Goal: Task Accomplishment & Management: Use online tool/utility

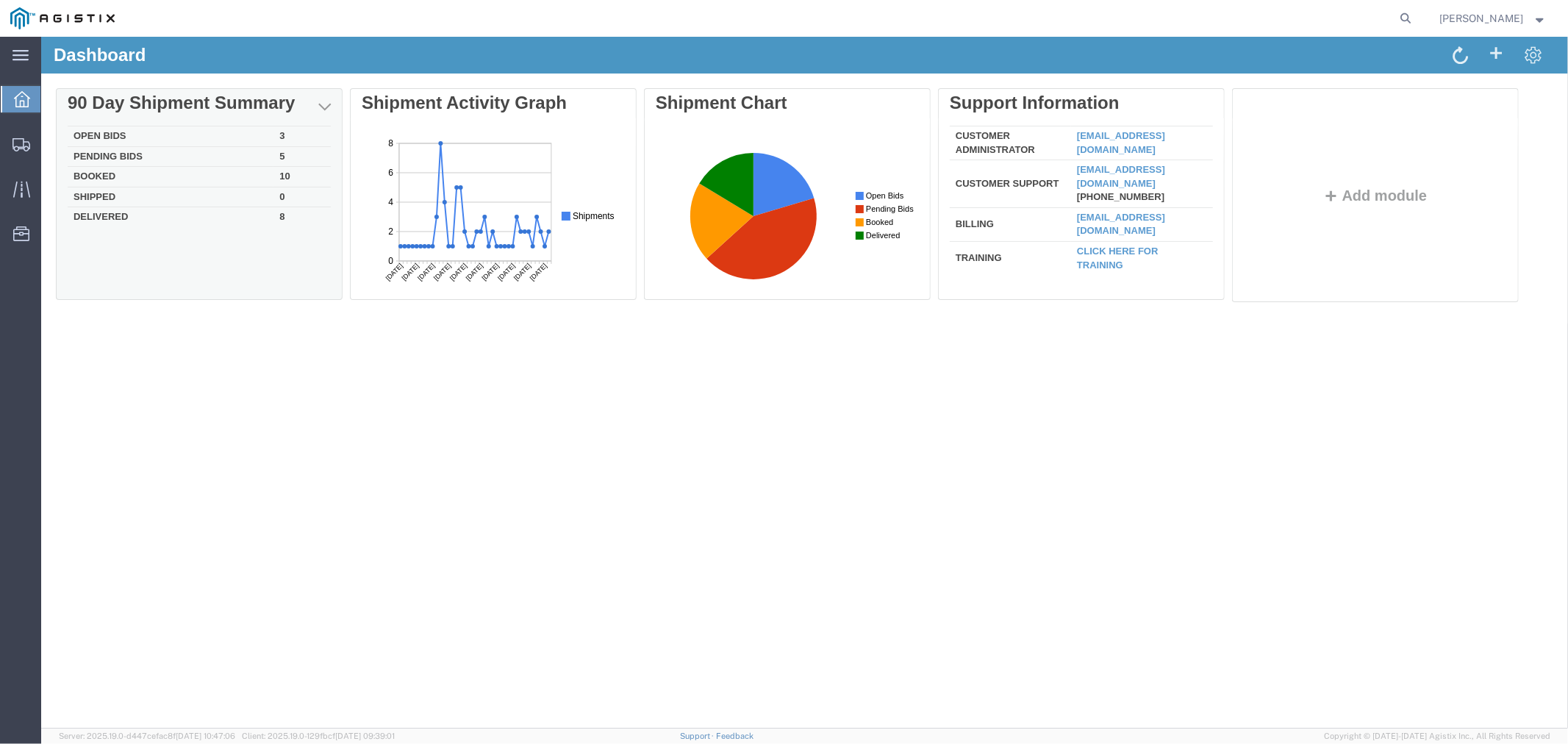
click at [106, 135] on td "Open Bids" at bounding box center [169, 136] width 206 height 21
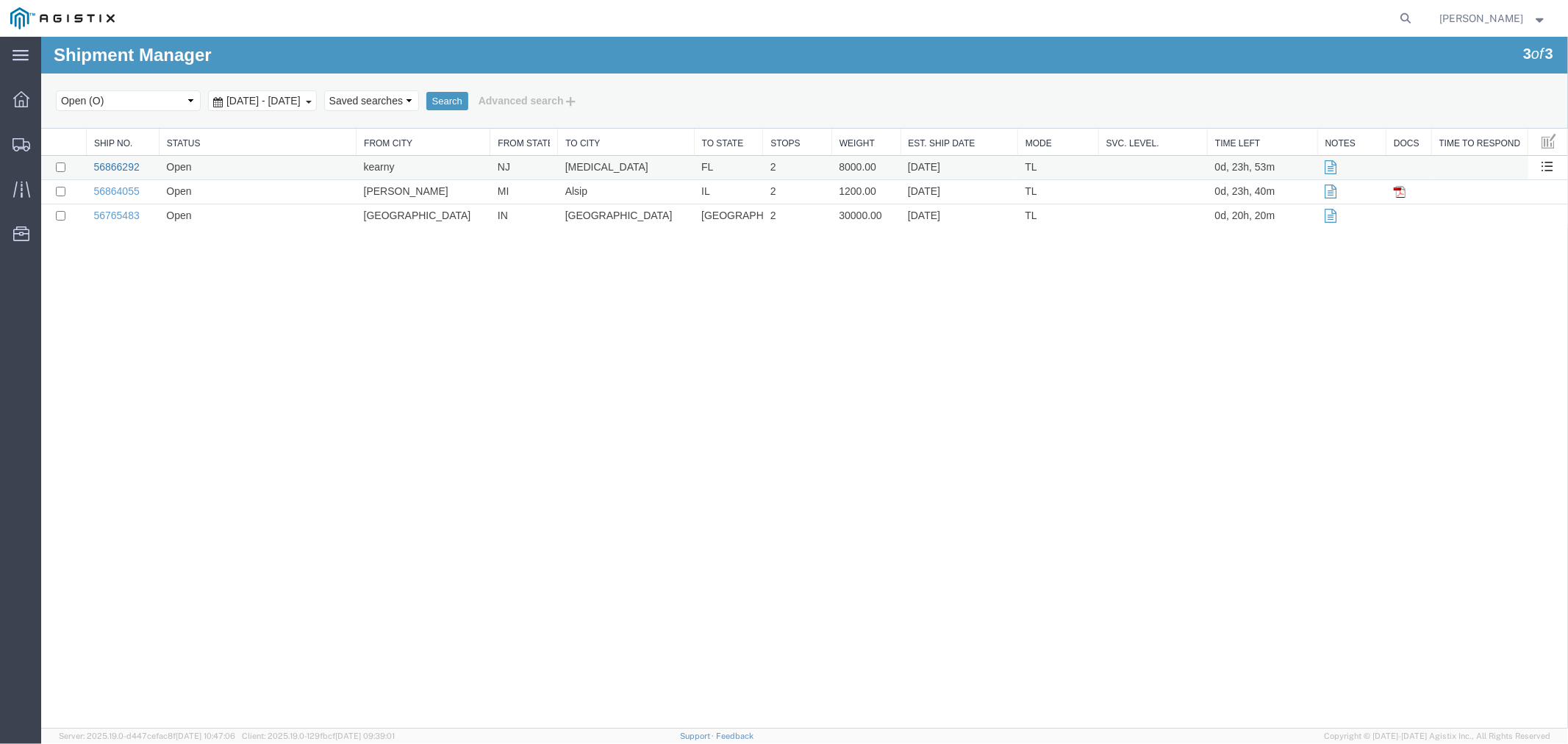
click at [125, 163] on link "56866292" at bounding box center [115, 166] width 45 height 12
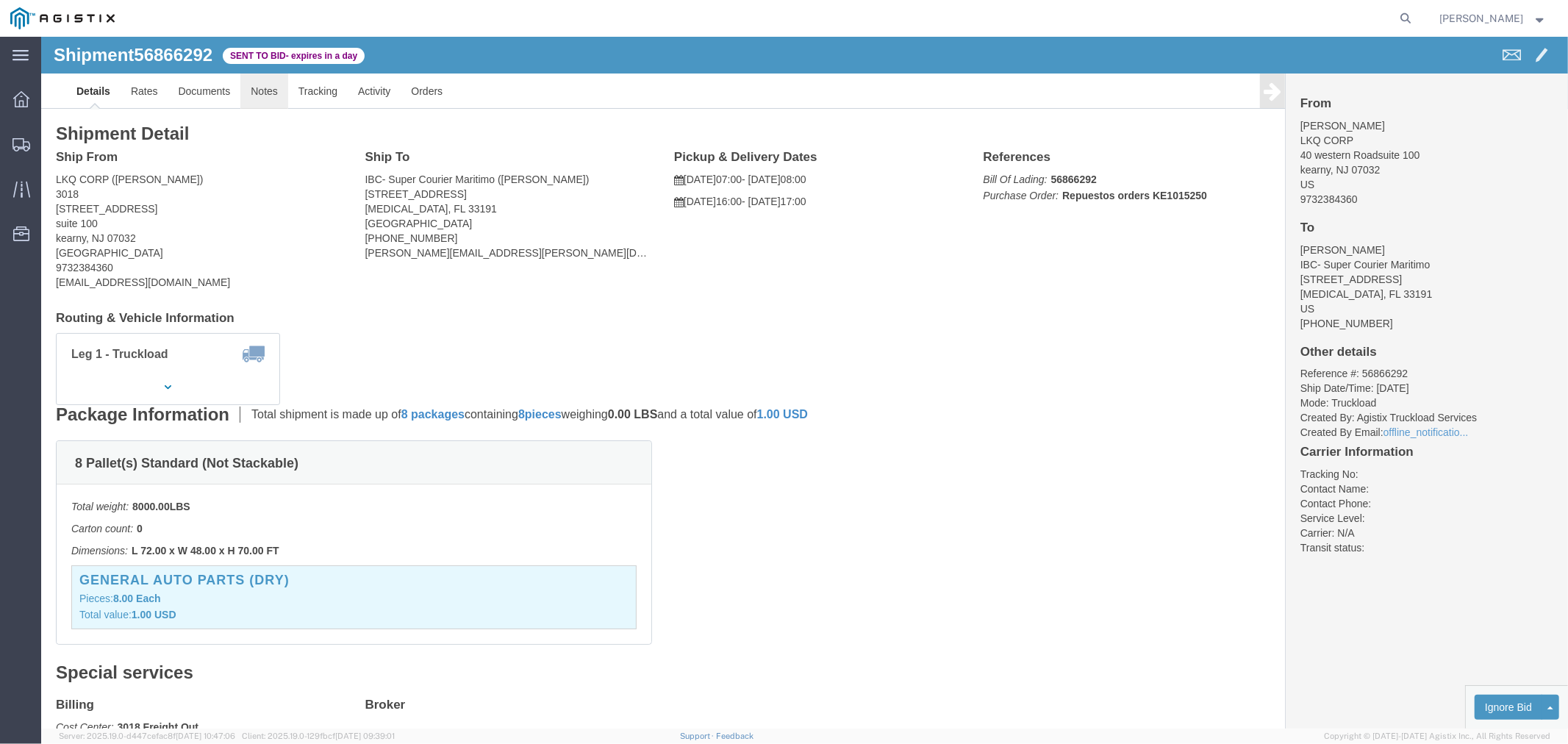
click link "Notes"
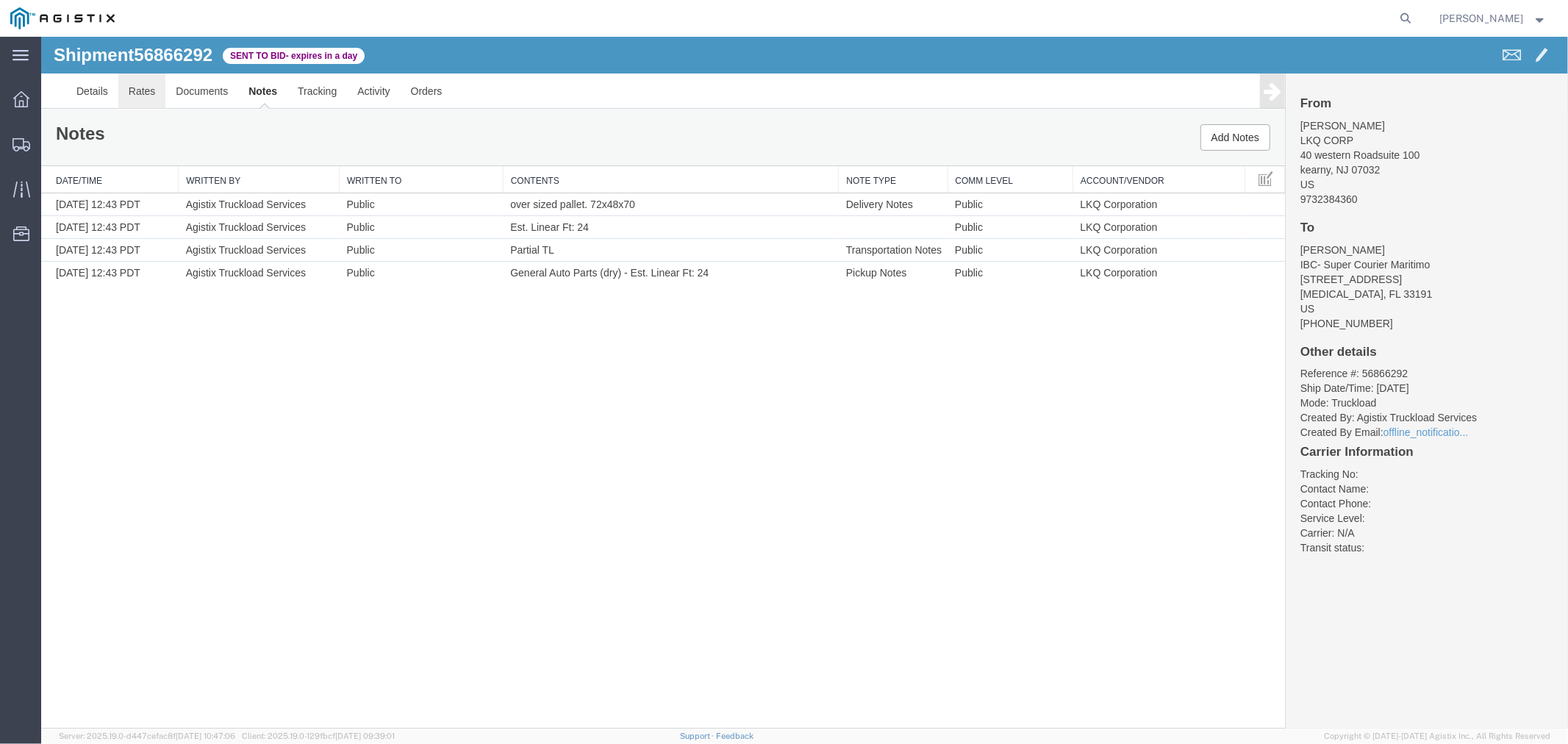
click at [157, 89] on link "Rates" at bounding box center [141, 90] width 48 height 35
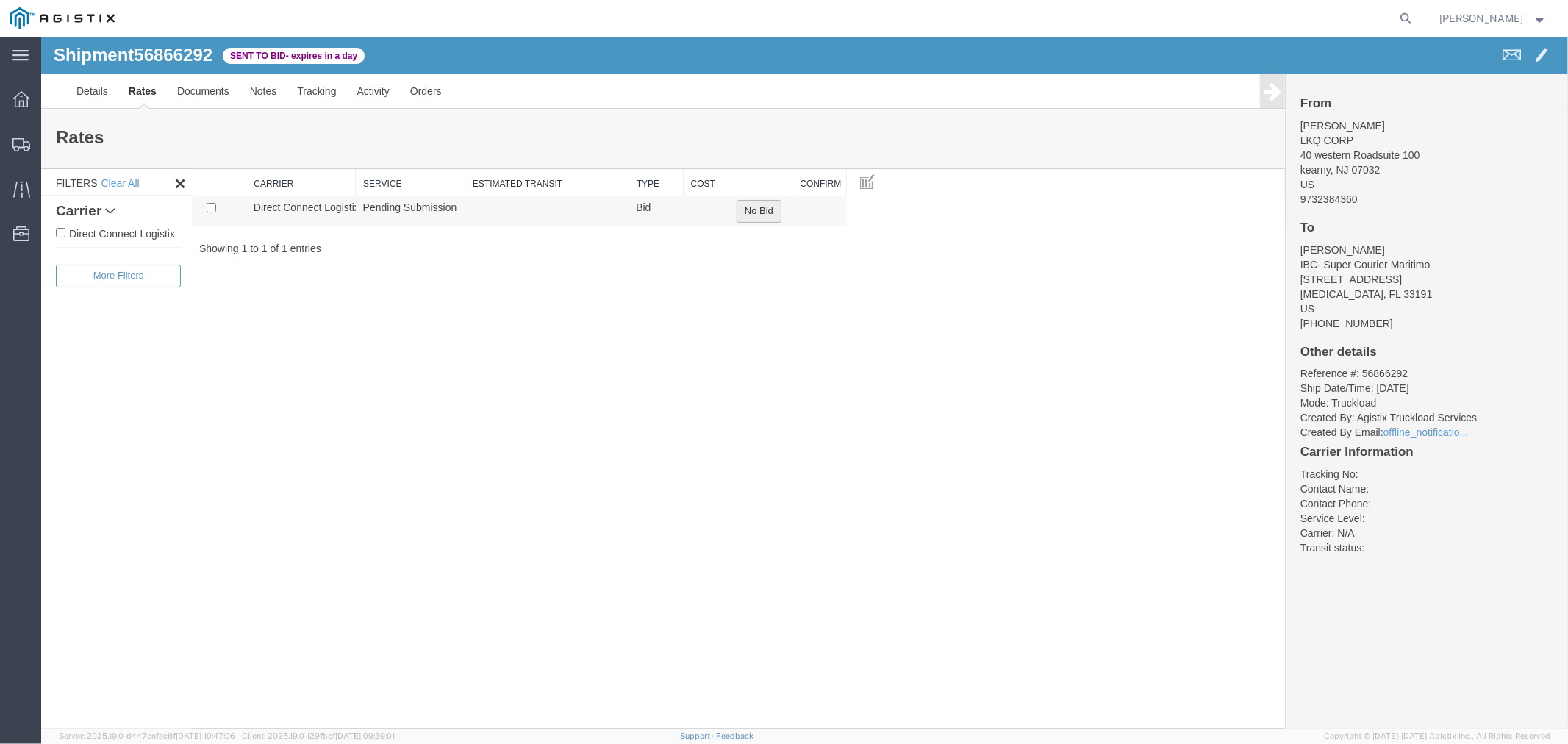
click at [753, 211] on button "No Bid" at bounding box center [758, 210] width 45 height 23
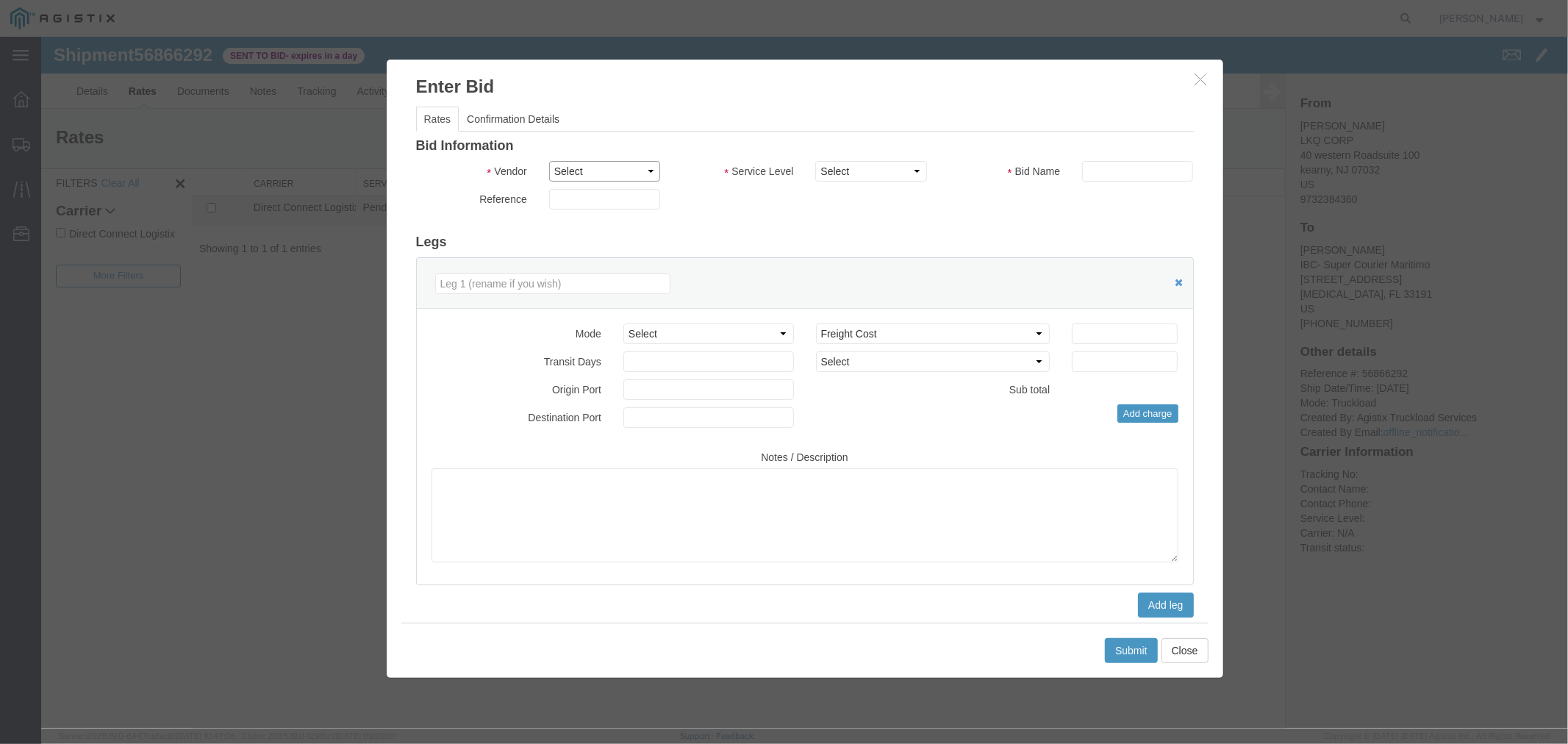
drag, startPoint x: 606, startPoint y: 166, endPoint x: 608, endPoint y: 178, distance: 12.2
click at [606, 166] on select "Select Direct Connect Logistix" at bounding box center [603, 171] width 111 height 21
select select "4506"
click at [548, 161] on select "Select Direct Connect Logistix" at bounding box center [603, 171] width 111 height 21
click at [892, 175] on select "Select 3 - 5 Day Rail TL Standard 3- 5 Day" at bounding box center [869, 171] width 111 height 21
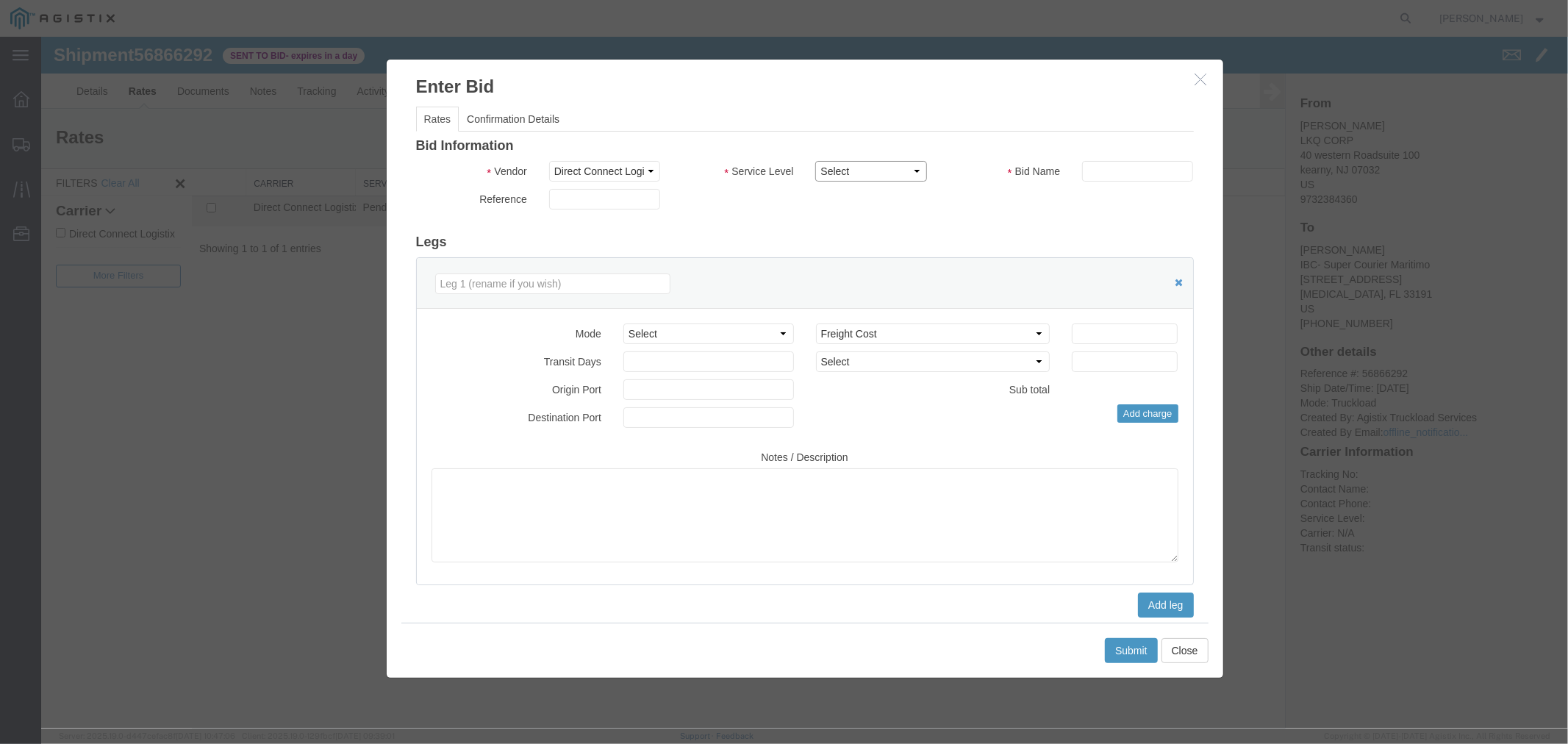
select select "15907"
click at [814, 161] on select "Select 3 - 5 Day Rail TL Standard 3- 5 Day" at bounding box center [869, 171] width 111 height 21
click at [1110, 174] on input "text" at bounding box center [1136, 171] width 111 height 21
type input "DCL"
click at [1091, 330] on input "number" at bounding box center [1124, 333] width 106 height 21
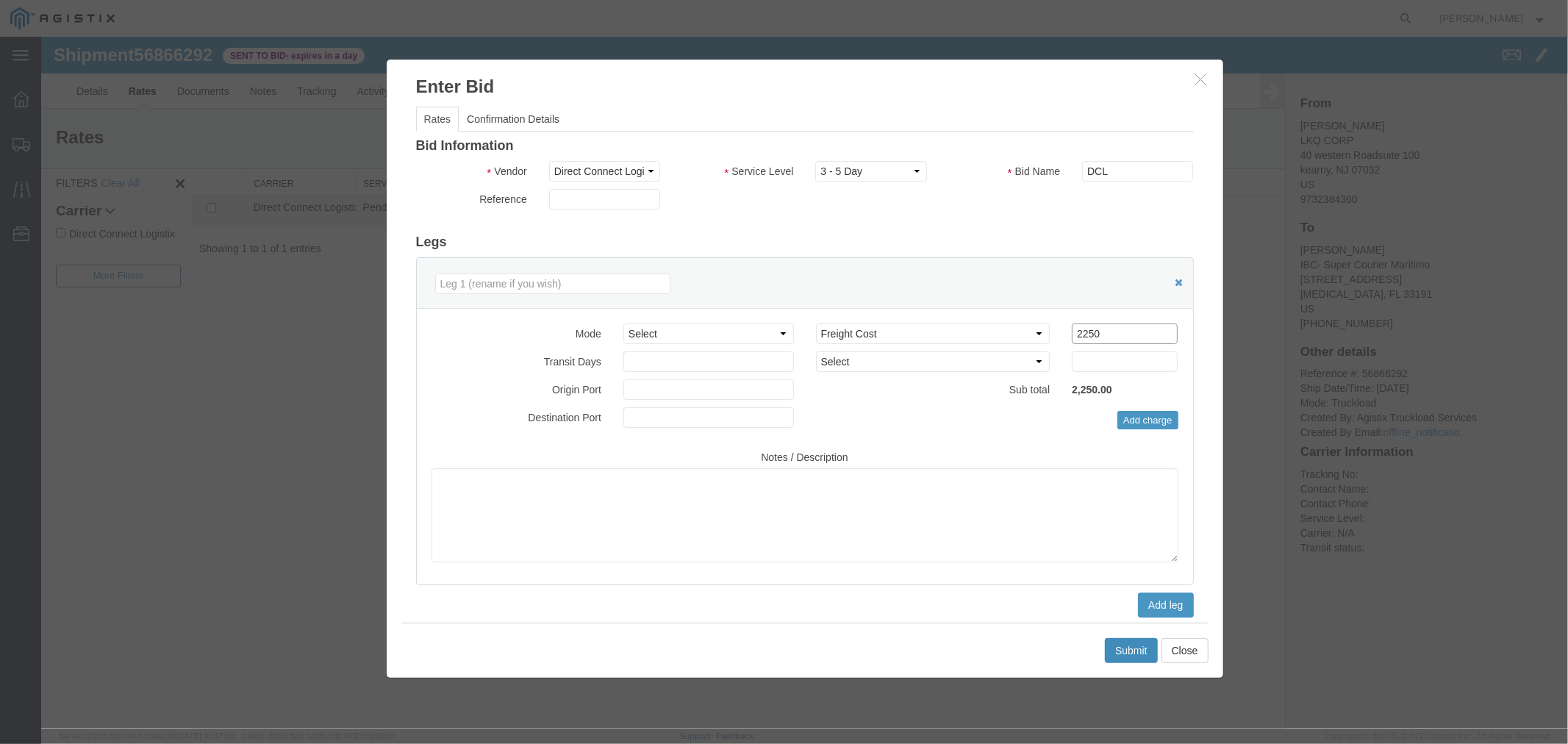
type input "2250"
click at [1149, 647] on button "Submit" at bounding box center [1130, 650] width 53 height 25
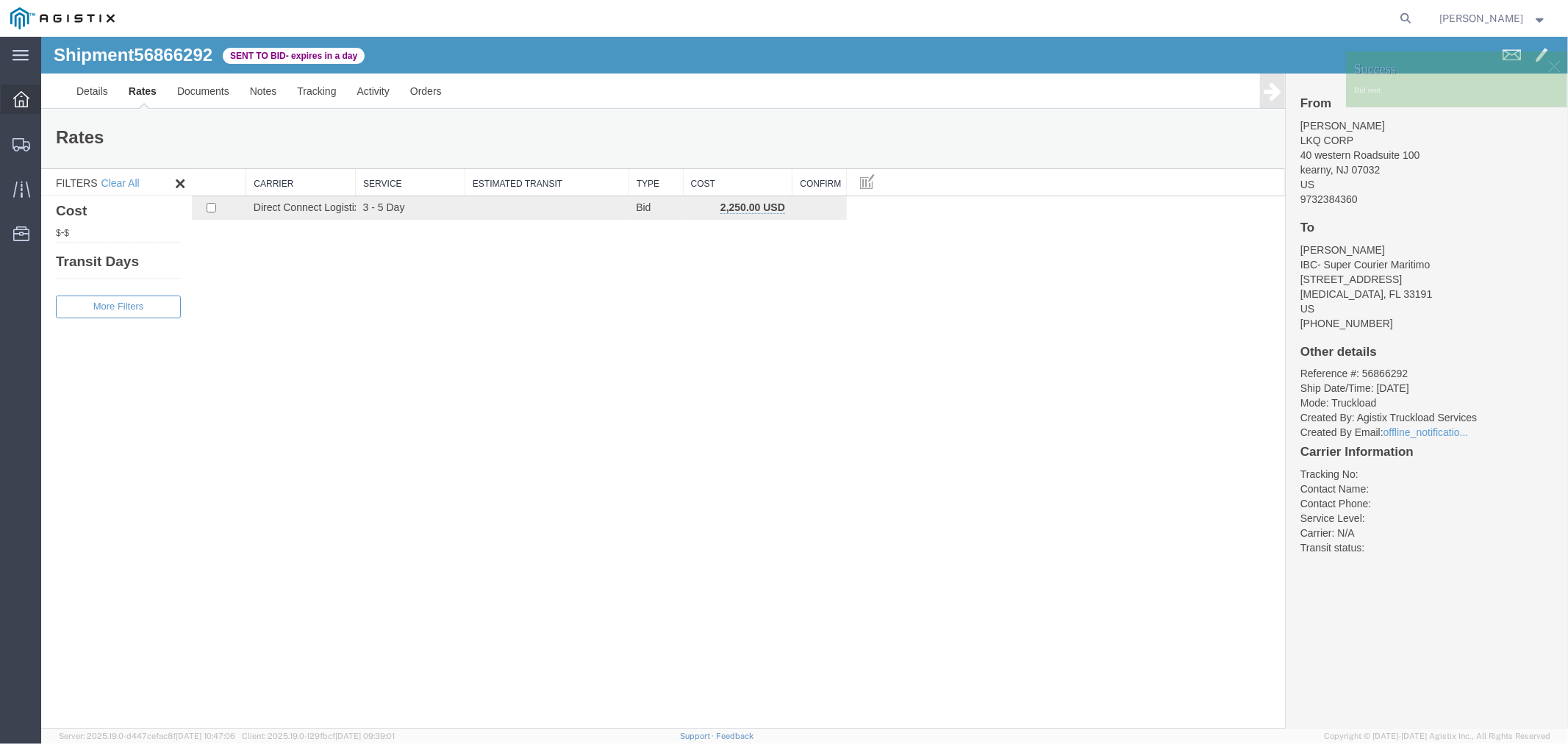
click at [21, 100] on icon at bounding box center [22, 100] width 16 height 16
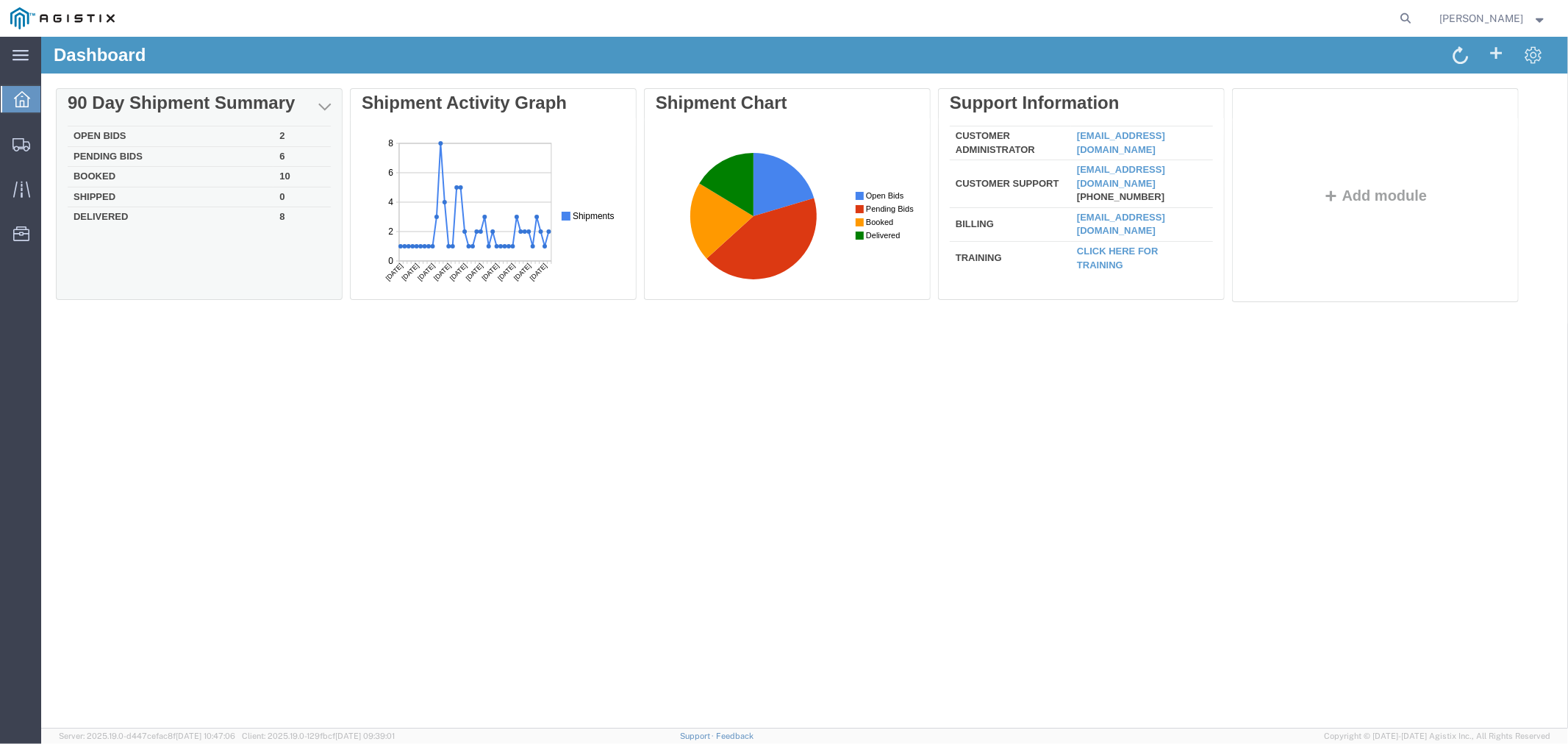
click at [102, 133] on td "Open Bids" at bounding box center [169, 136] width 206 height 21
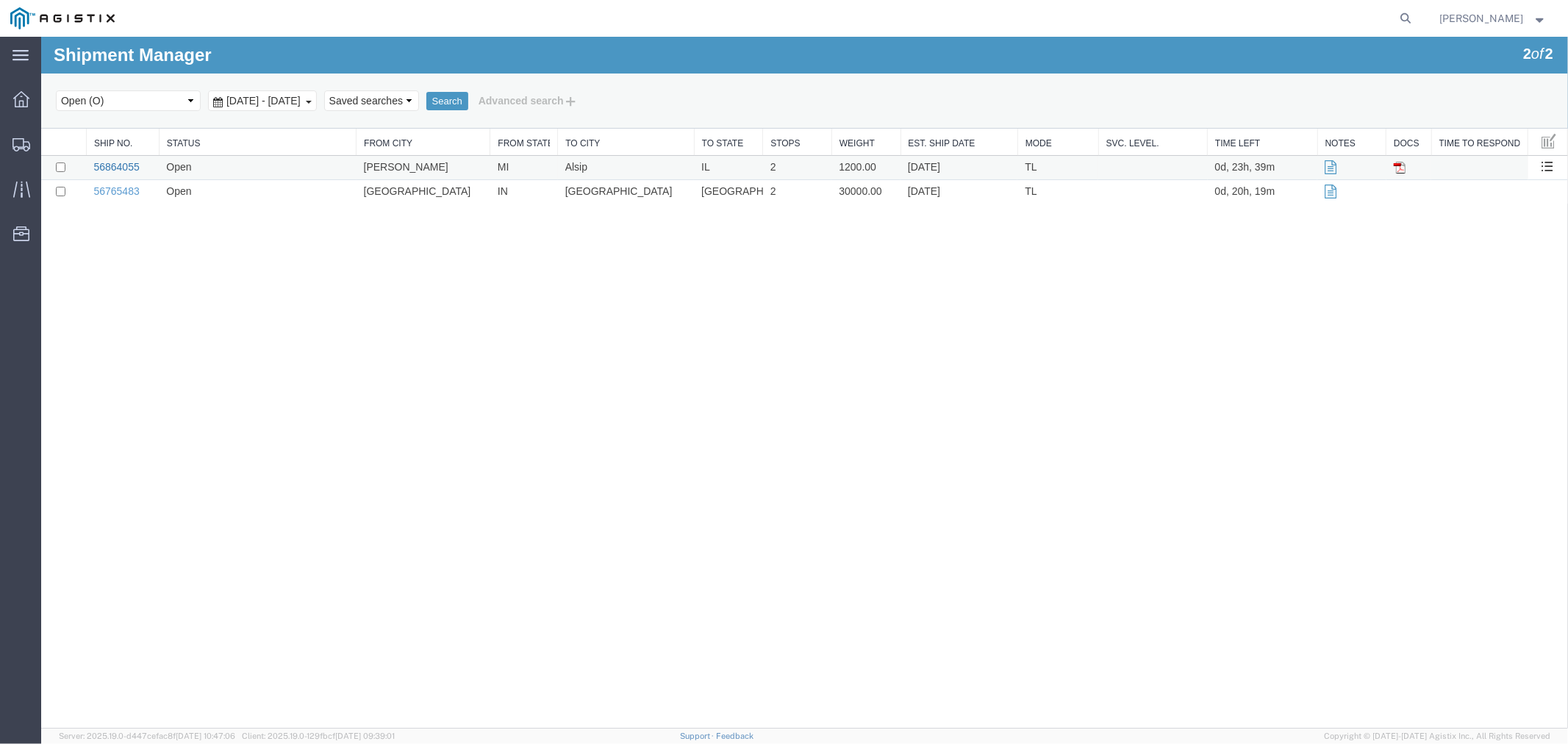
click at [108, 164] on link "56864055" at bounding box center [115, 166] width 45 height 12
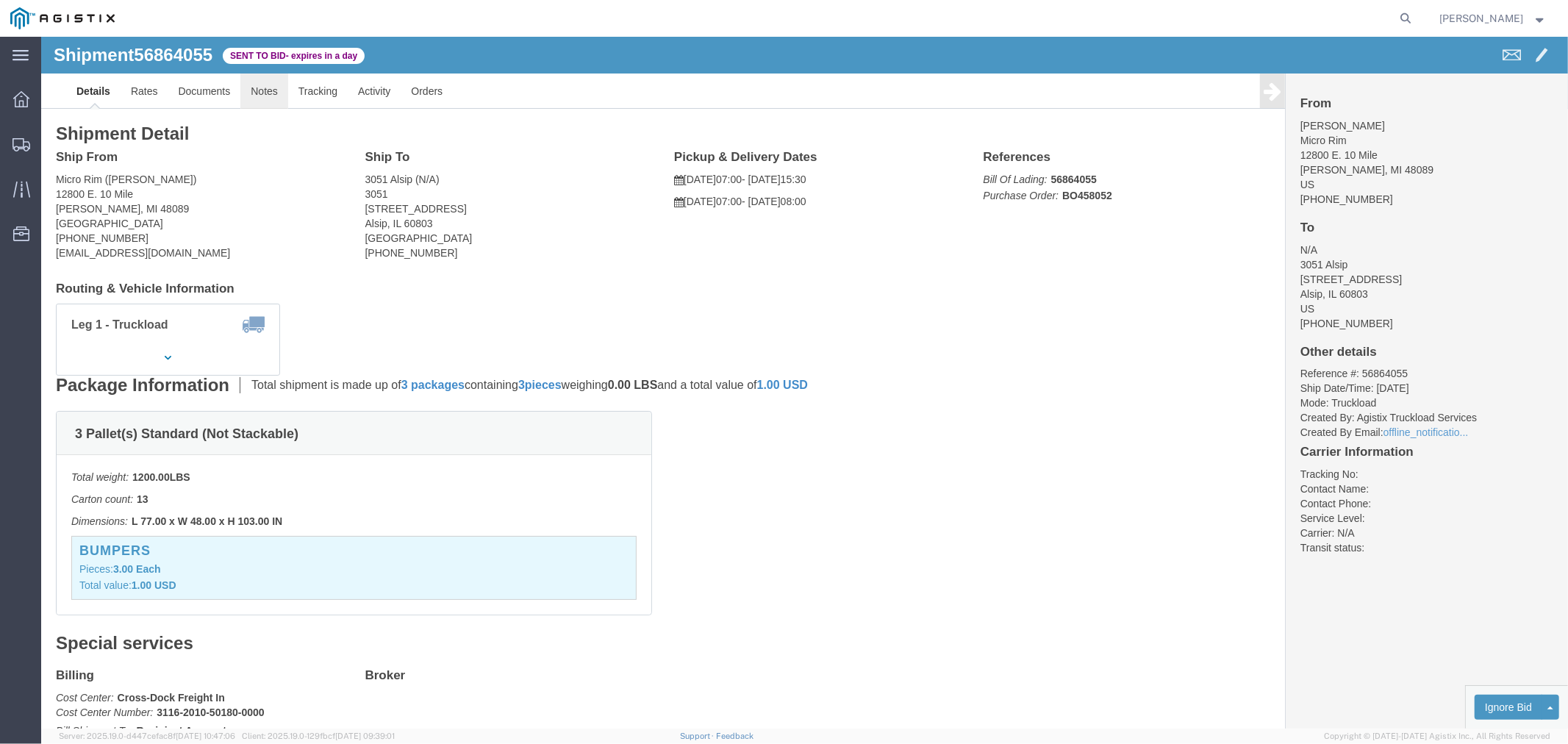
click link "Notes"
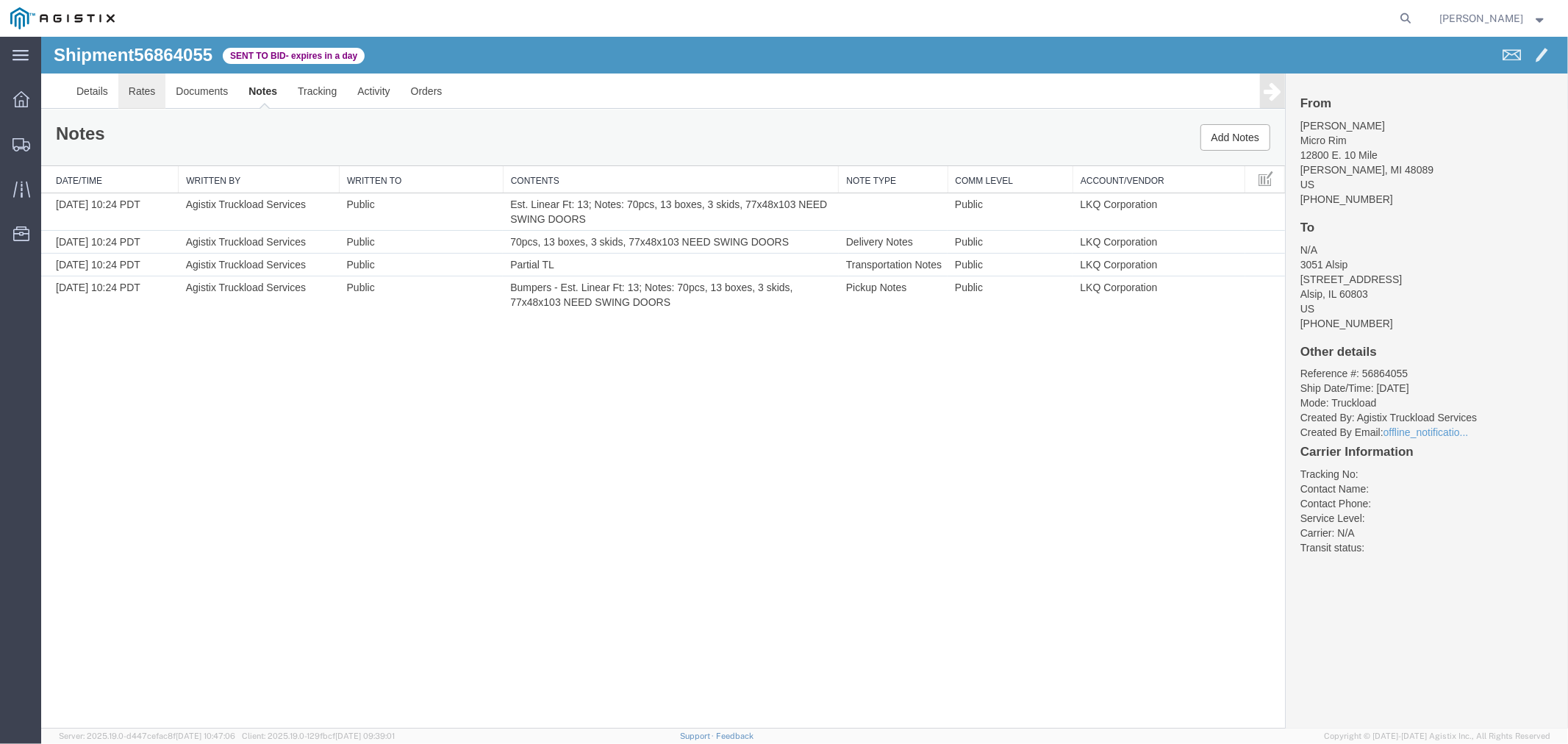
click at [149, 89] on link "Rates" at bounding box center [141, 90] width 48 height 35
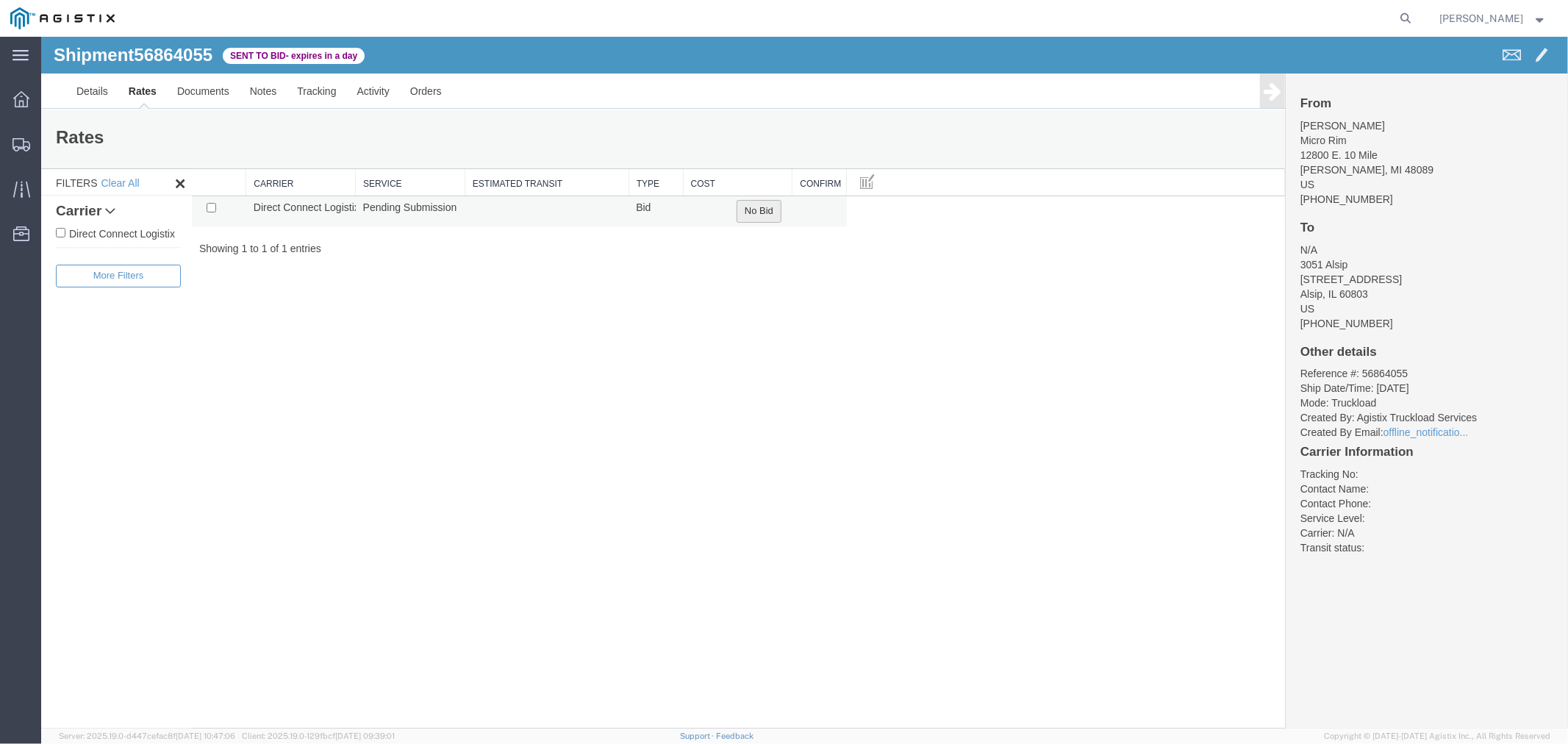
click at [753, 213] on button "No Bid" at bounding box center [758, 210] width 45 height 23
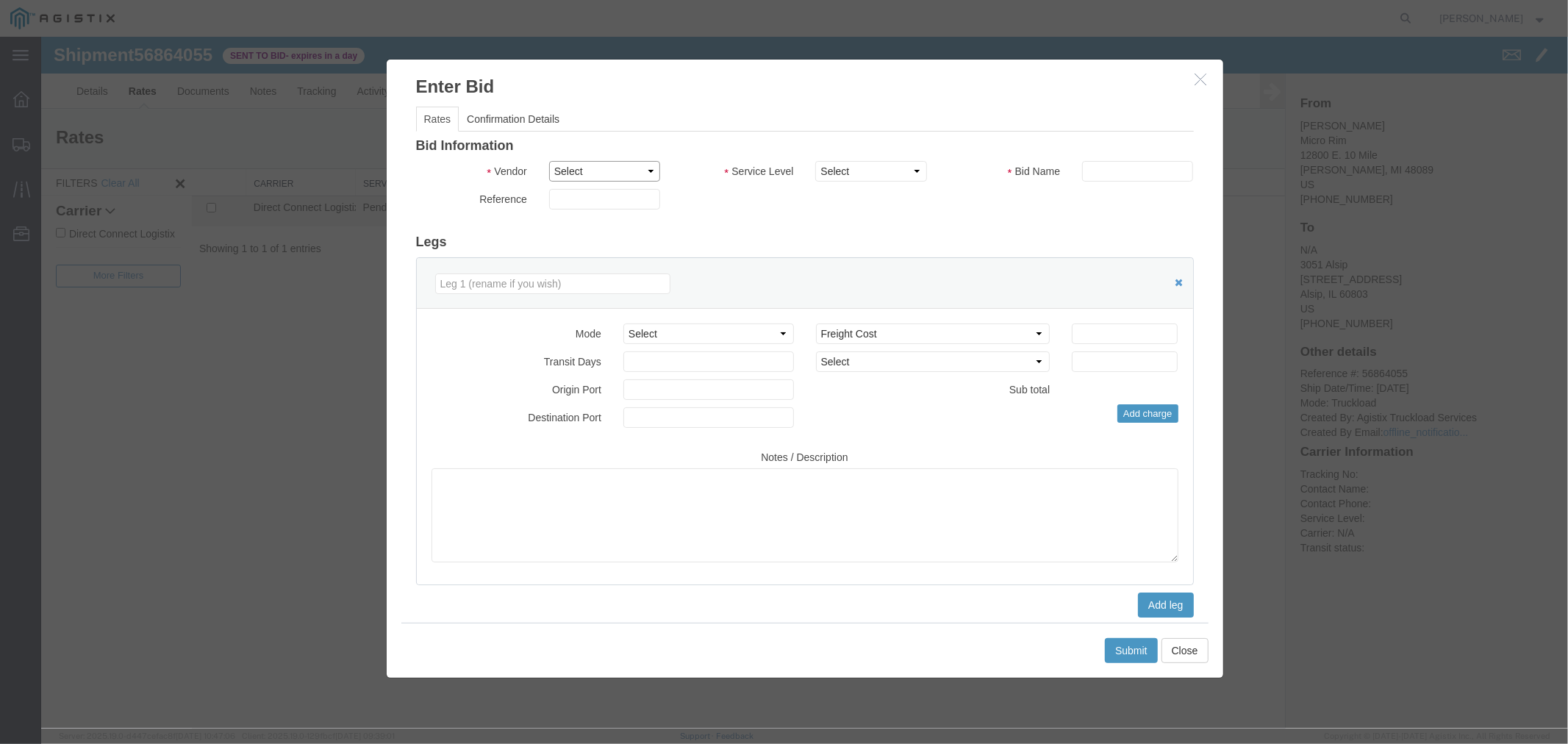
click at [566, 173] on select "Select Direct Connect Logistix" at bounding box center [603, 171] width 111 height 21
select select "4506"
click at [548, 161] on select "Select Direct Connect Logistix" at bounding box center [603, 171] width 111 height 21
click at [883, 172] on select "Select 3 - 5 Day Rail TL Standard 3- 5 Day" at bounding box center [869, 171] width 111 height 21
select select "15907"
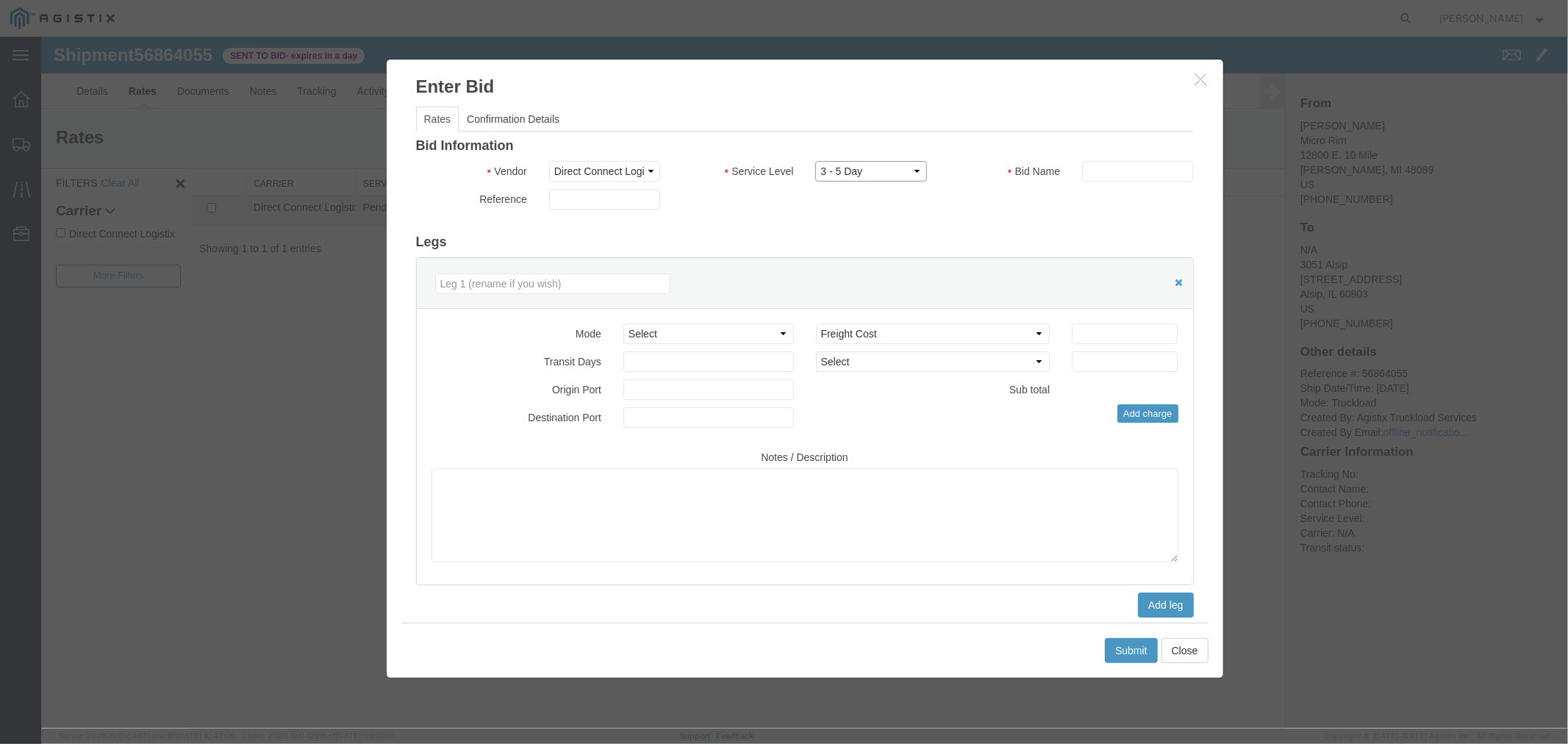
click at [814, 161] on select "Select 3 - 5 Day Rail TL Standard 3- 5 Day" at bounding box center [869, 171] width 111 height 21
click at [1108, 181] on div "Bid Name" at bounding box center [1070, 175] width 267 height 28
click at [1120, 169] on input "text" at bounding box center [1136, 171] width 111 height 21
type input "DCL"
click at [1112, 336] on input "number" at bounding box center [1124, 333] width 106 height 21
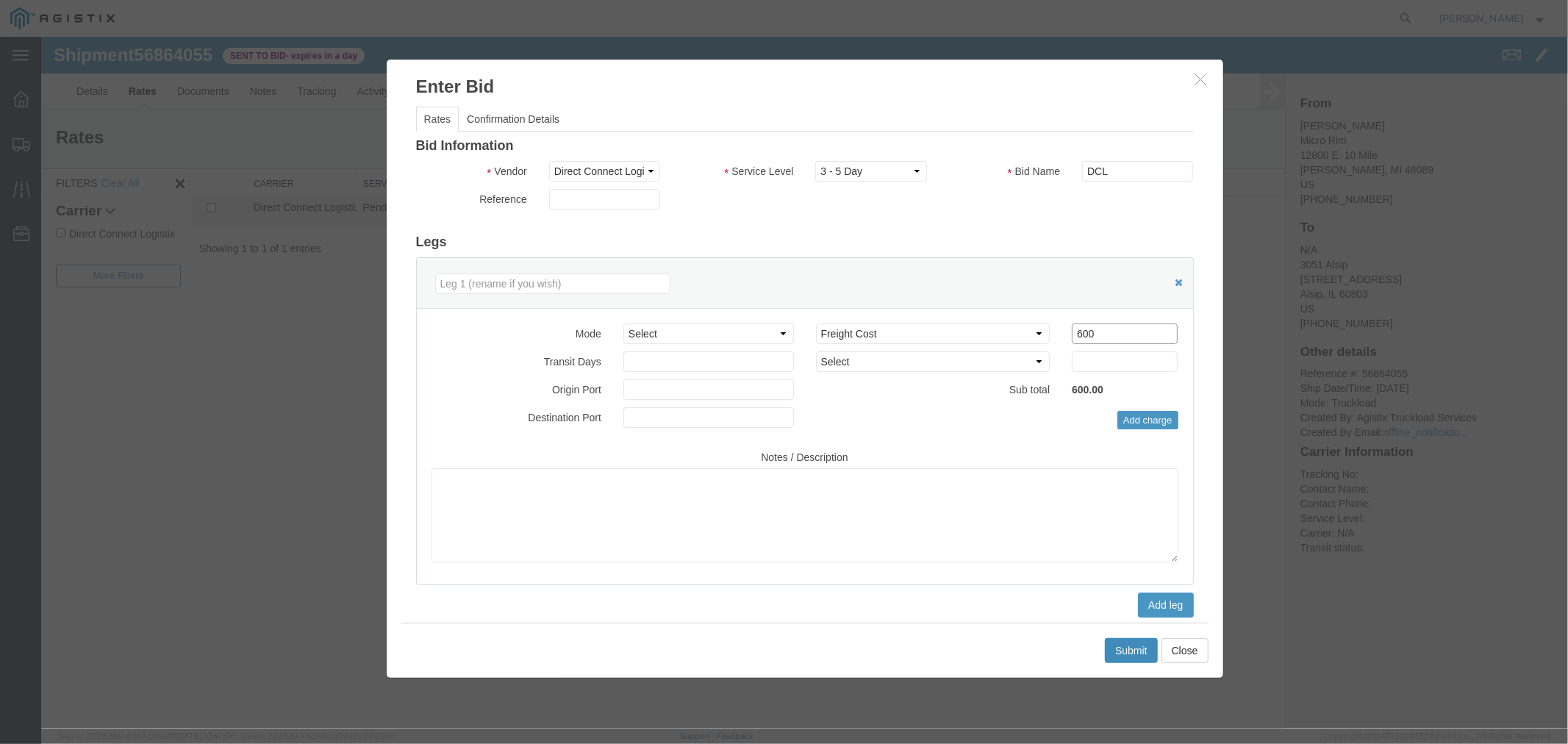
type input "600"
click at [1124, 650] on button "Submit" at bounding box center [1130, 650] width 53 height 25
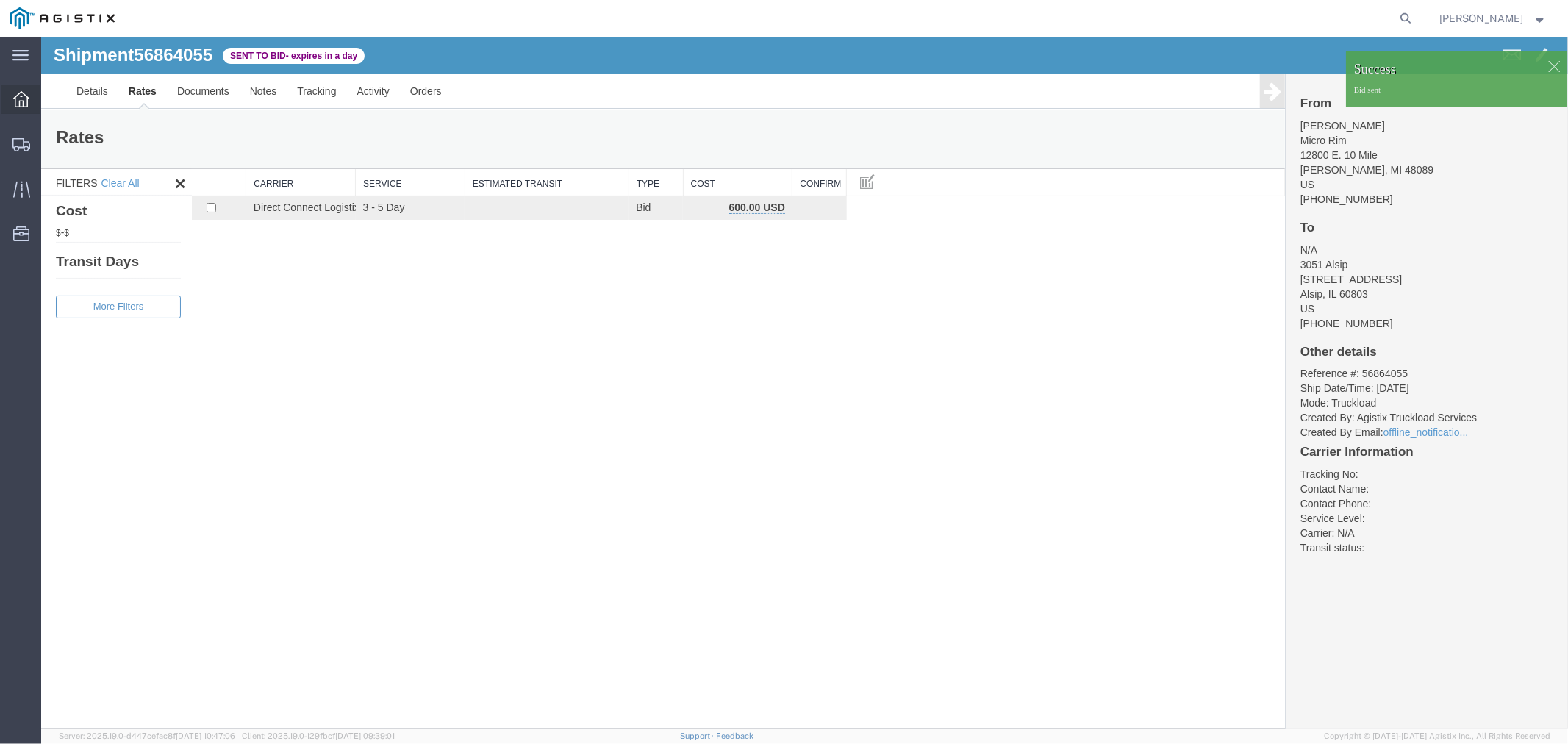
click at [28, 101] on icon at bounding box center [22, 100] width 16 height 16
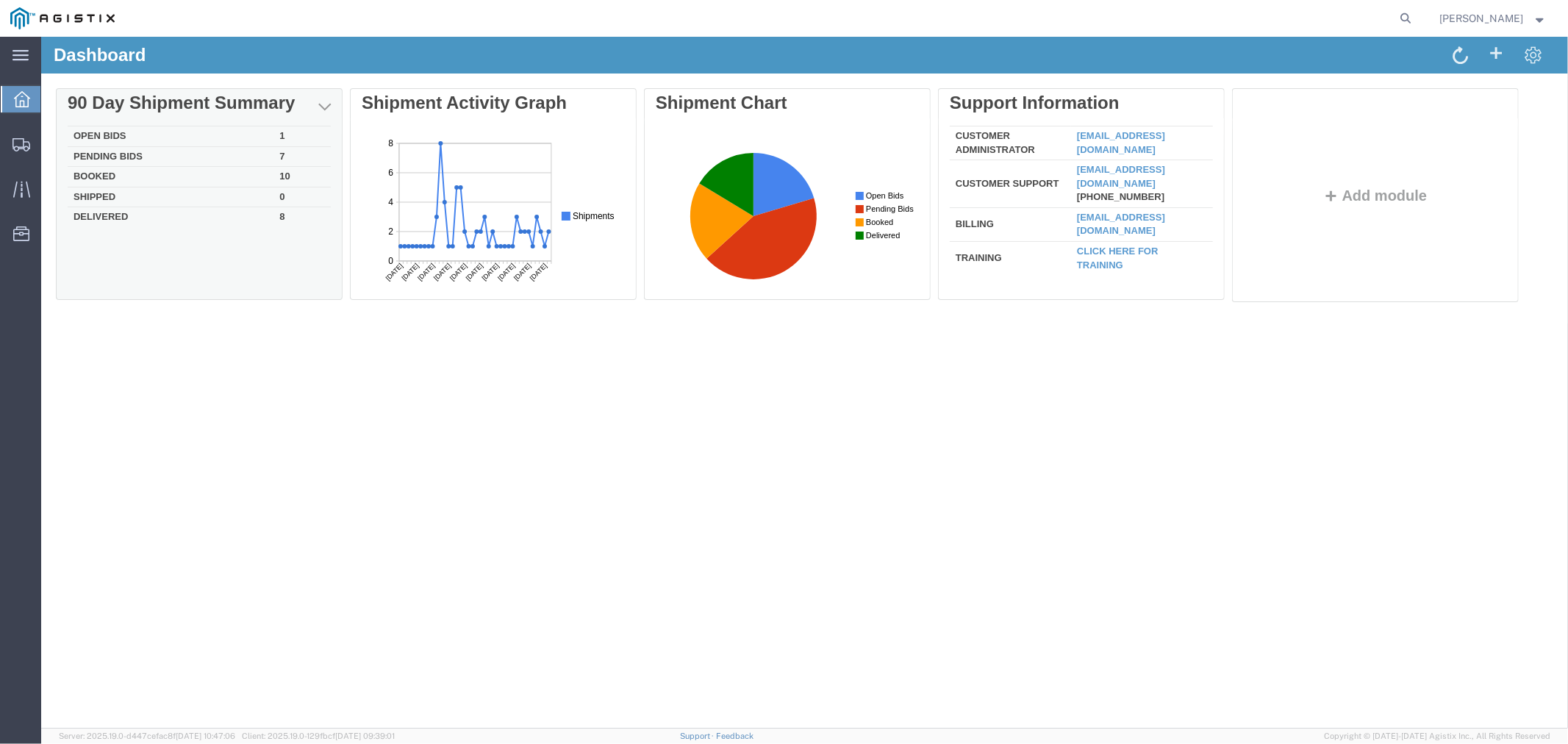
drag, startPoint x: 101, startPoint y: 133, endPoint x: 271, endPoint y: 239, distance: 200.3
click at [101, 133] on td "Open Bids" at bounding box center [169, 136] width 206 height 21
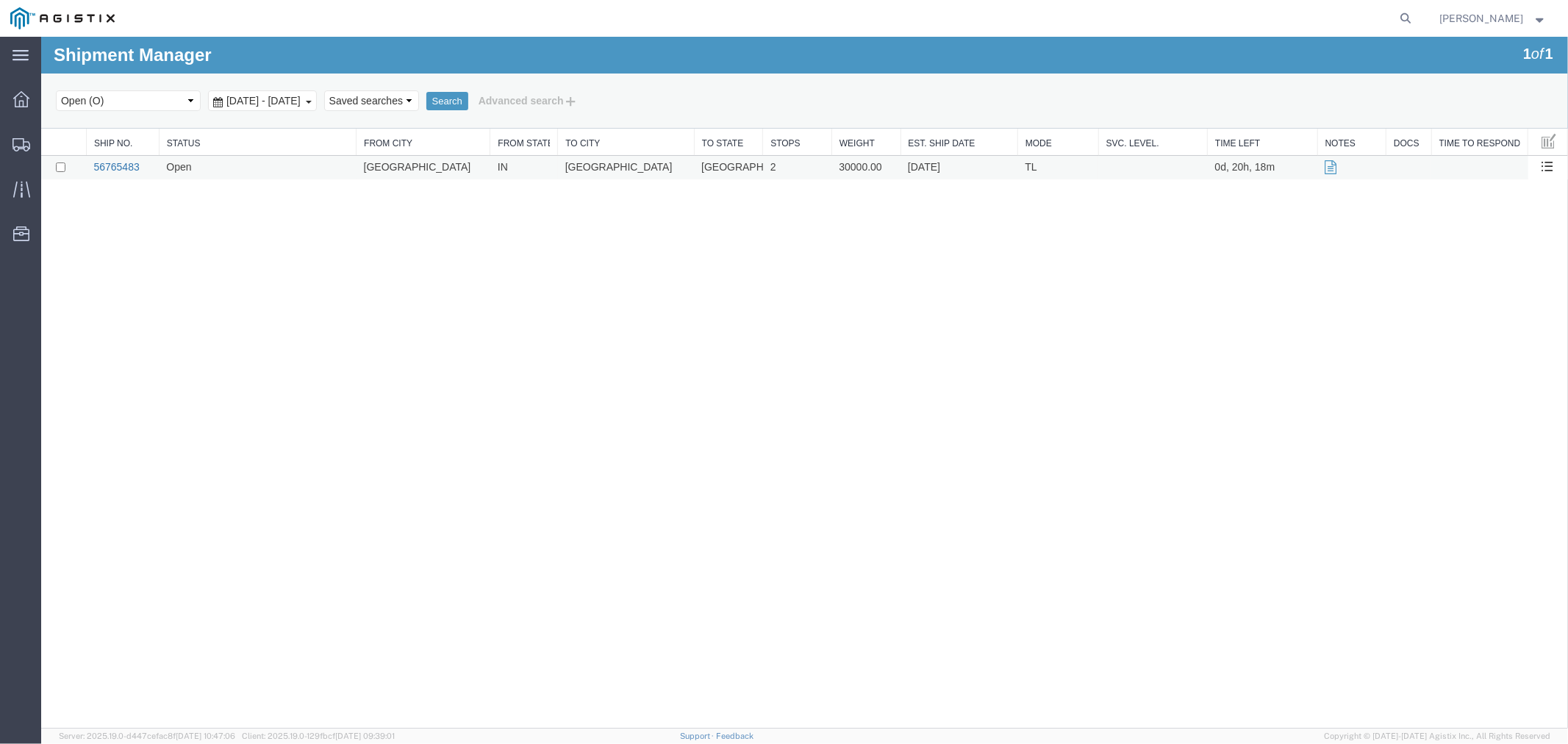
click at [119, 163] on link "56765483" at bounding box center [115, 166] width 45 height 12
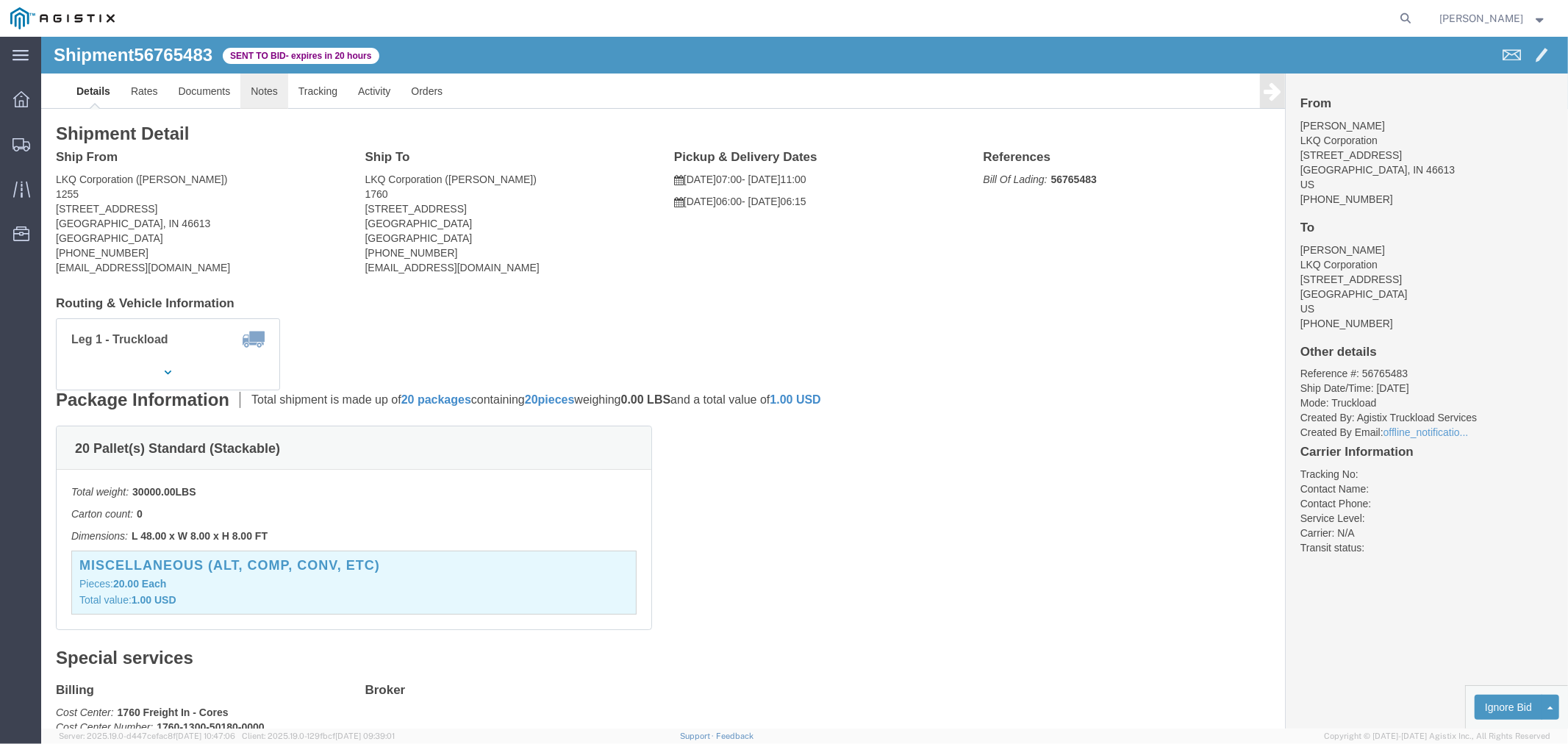
click link "Notes"
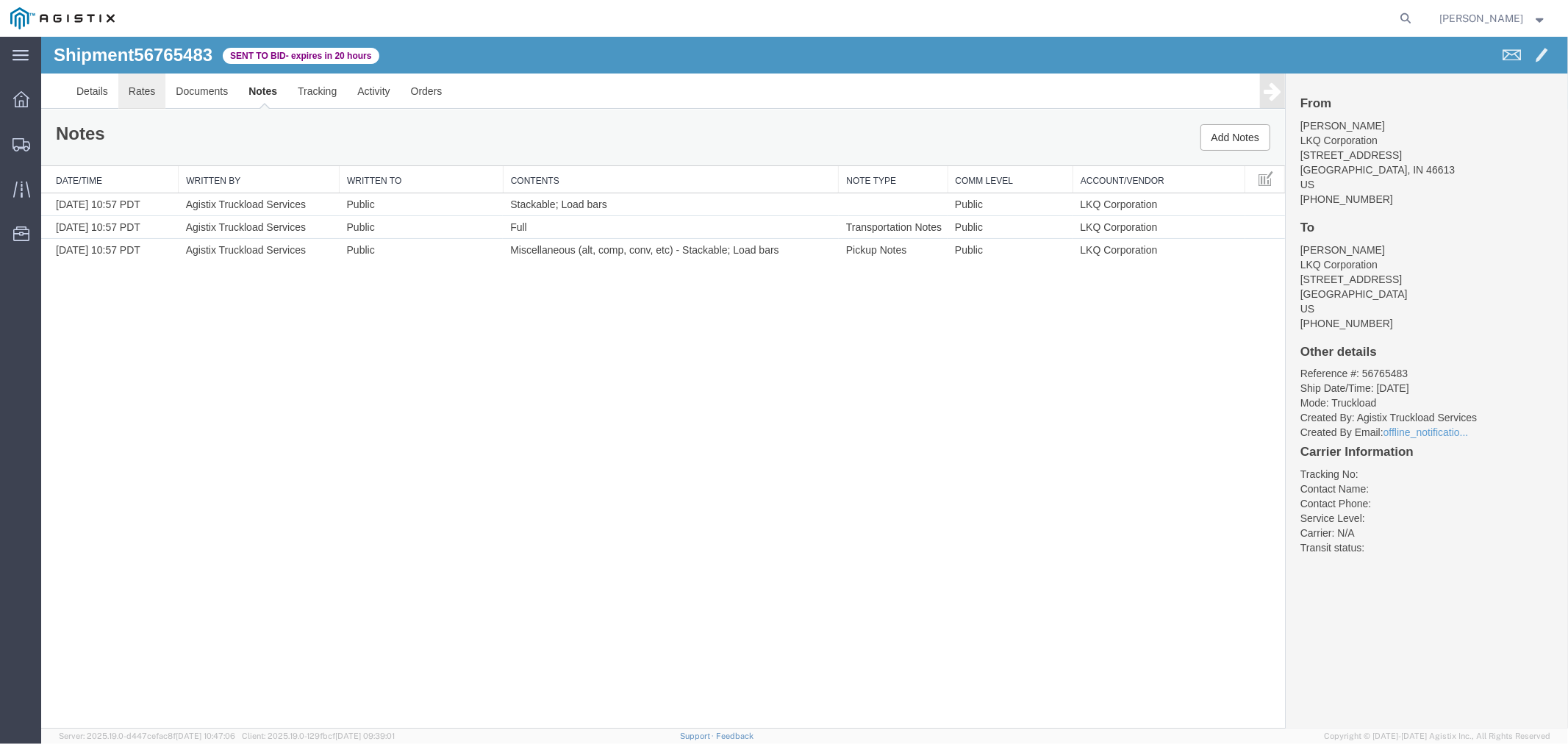
click at [139, 91] on link "Rates" at bounding box center [141, 90] width 48 height 35
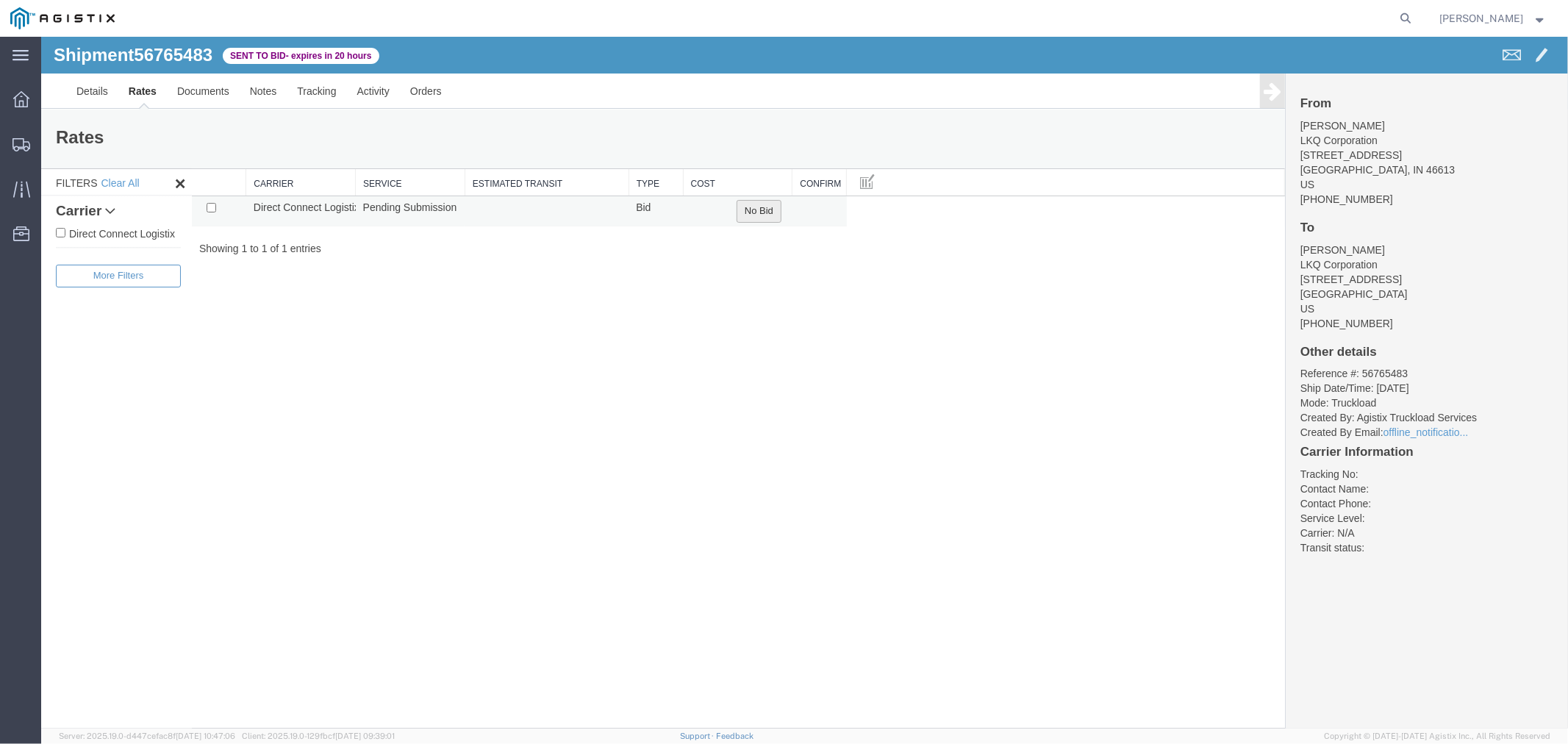
drag, startPoint x: 749, startPoint y: 213, endPoint x: 597, endPoint y: 409, distance: 248.0
click at [749, 213] on button "No Bid" at bounding box center [758, 210] width 45 height 23
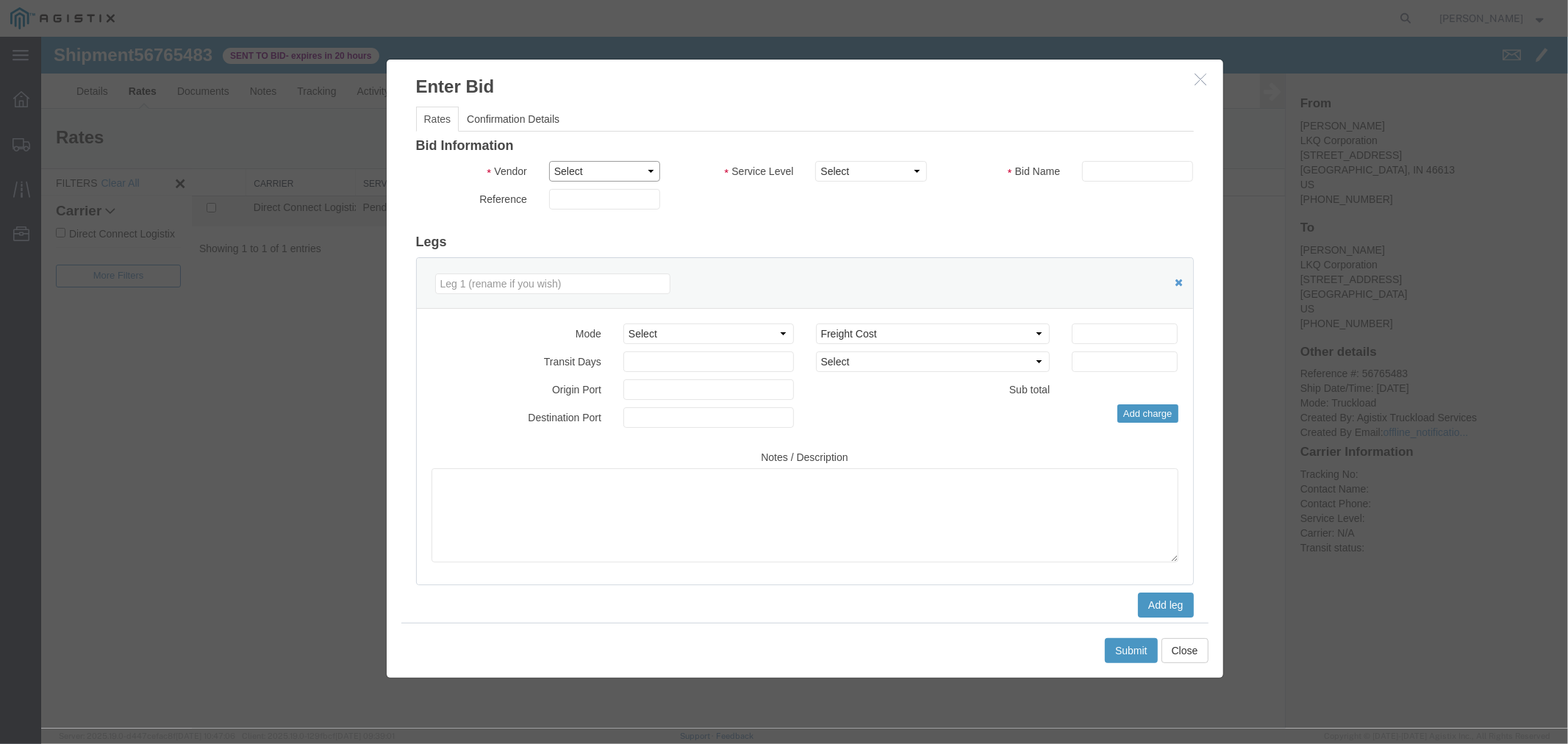
click at [612, 173] on select "Select Direct Connect Logistix" at bounding box center [603, 171] width 111 height 21
select select "4506"
click at [548, 161] on select "Select Direct Connect Logistix" at bounding box center [603, 171] width 111 height 21
click at [849, 171] on select "Select 3 - 5 Day Rail TL Standard 3- 5 Day" at bounding box center [869, 171] width 111 height 21
select select "15907"
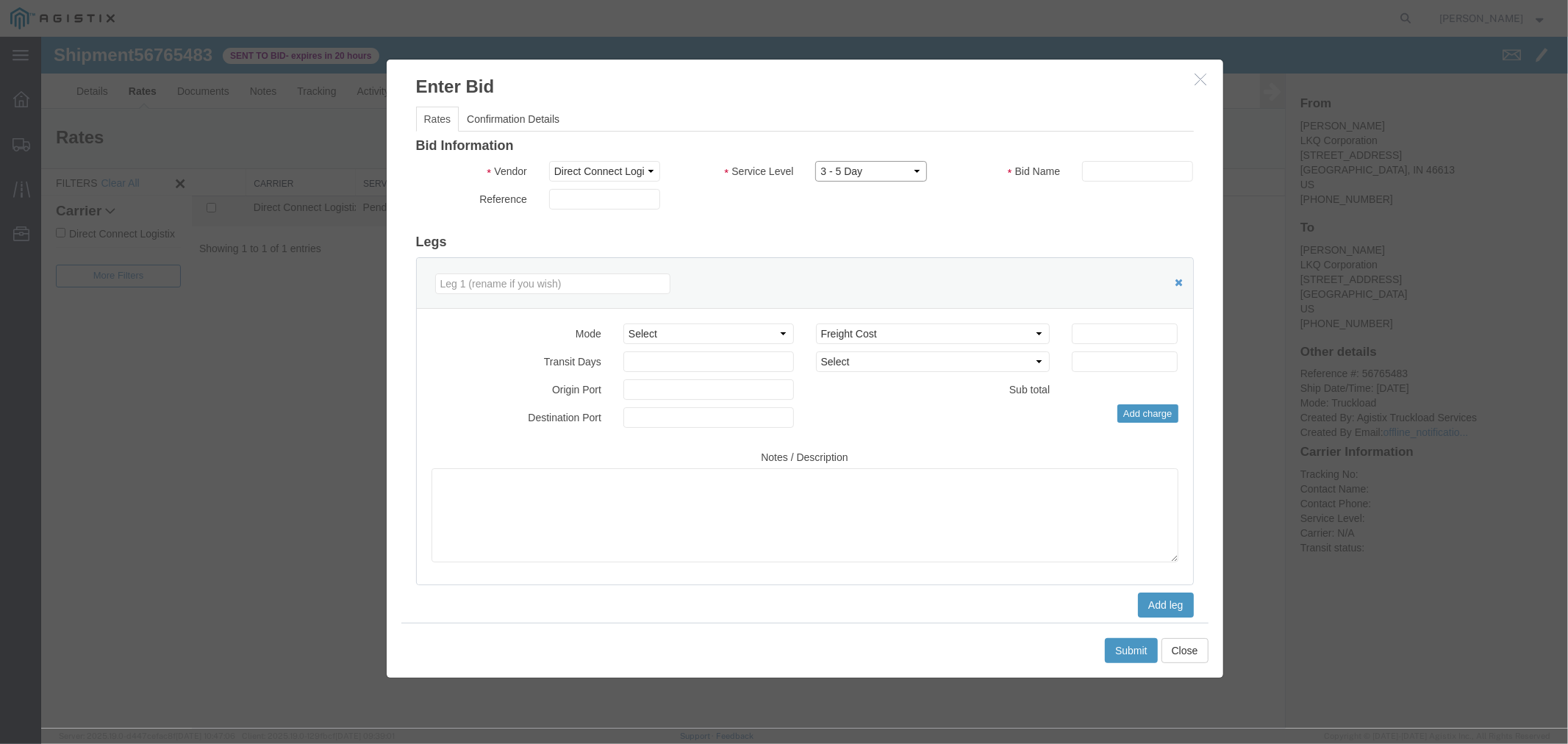
click at [814, 161] on select "Select 3 - 5 Day Rail TL Standard 3- 5 Day" at bounding box center [869, 171] width 111 height 21
click at [1107, 172] on input "text" at bounding box center [1136, 171] width 111 height 21
type input "DCL"
click at [1085, 332] on input "number" at bounding box center [1124, 333] width 106 height 21
type input "2290"
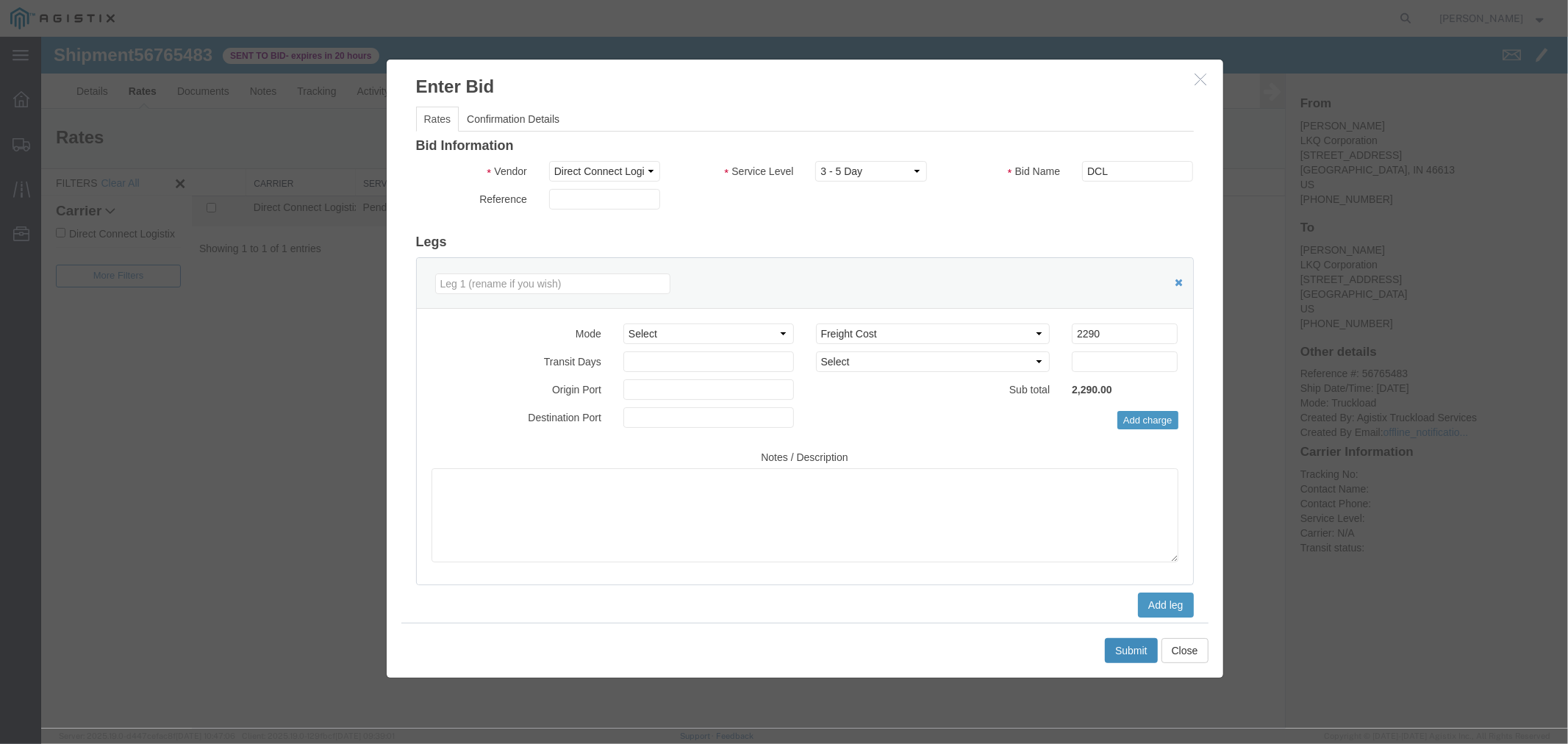
click at [1141, 648] on button "Submit" at bounding box center [1130, 650] width 53 height 25
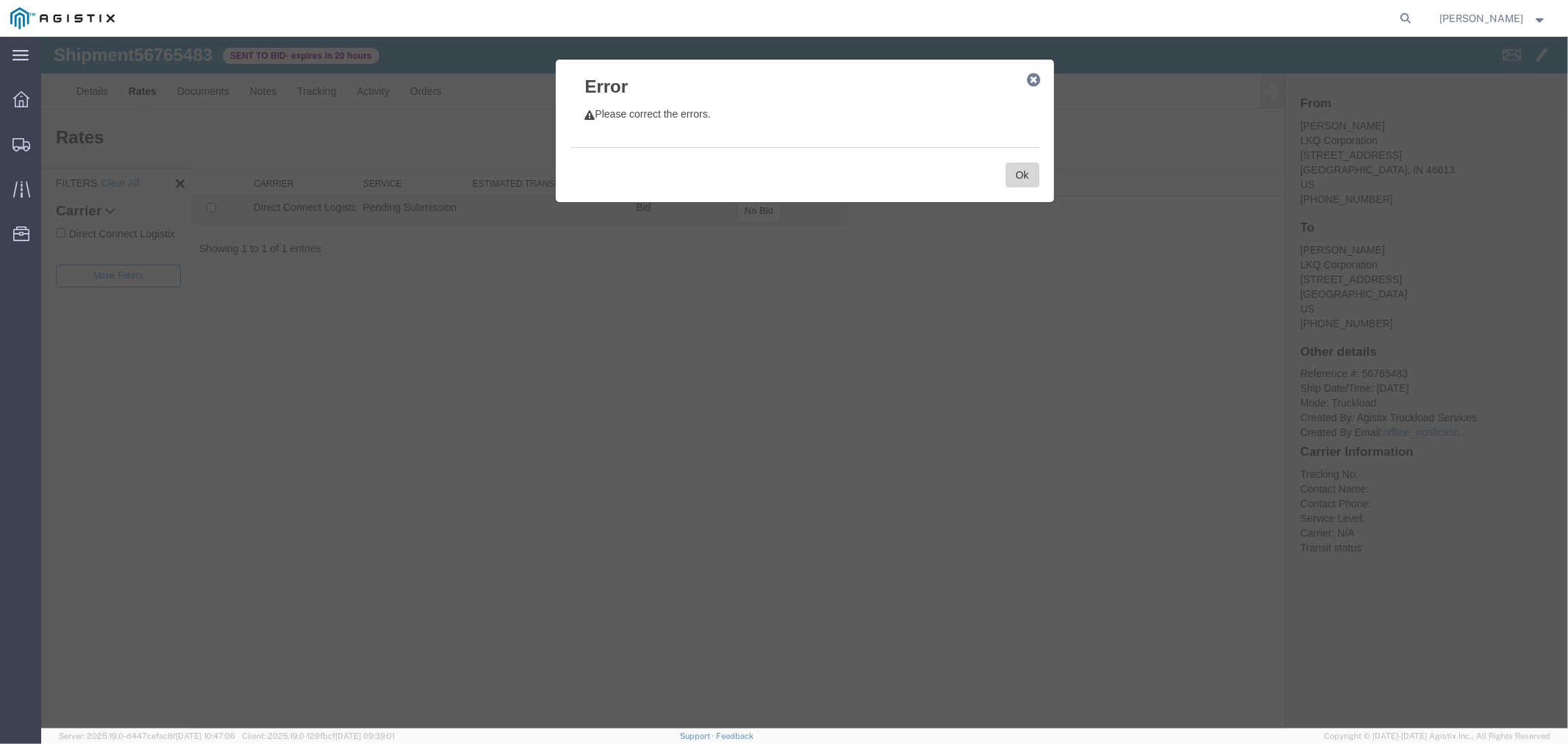
click at [1024, 178] on button "Ok" at bounding box center [1022, 175] width 34 height 25
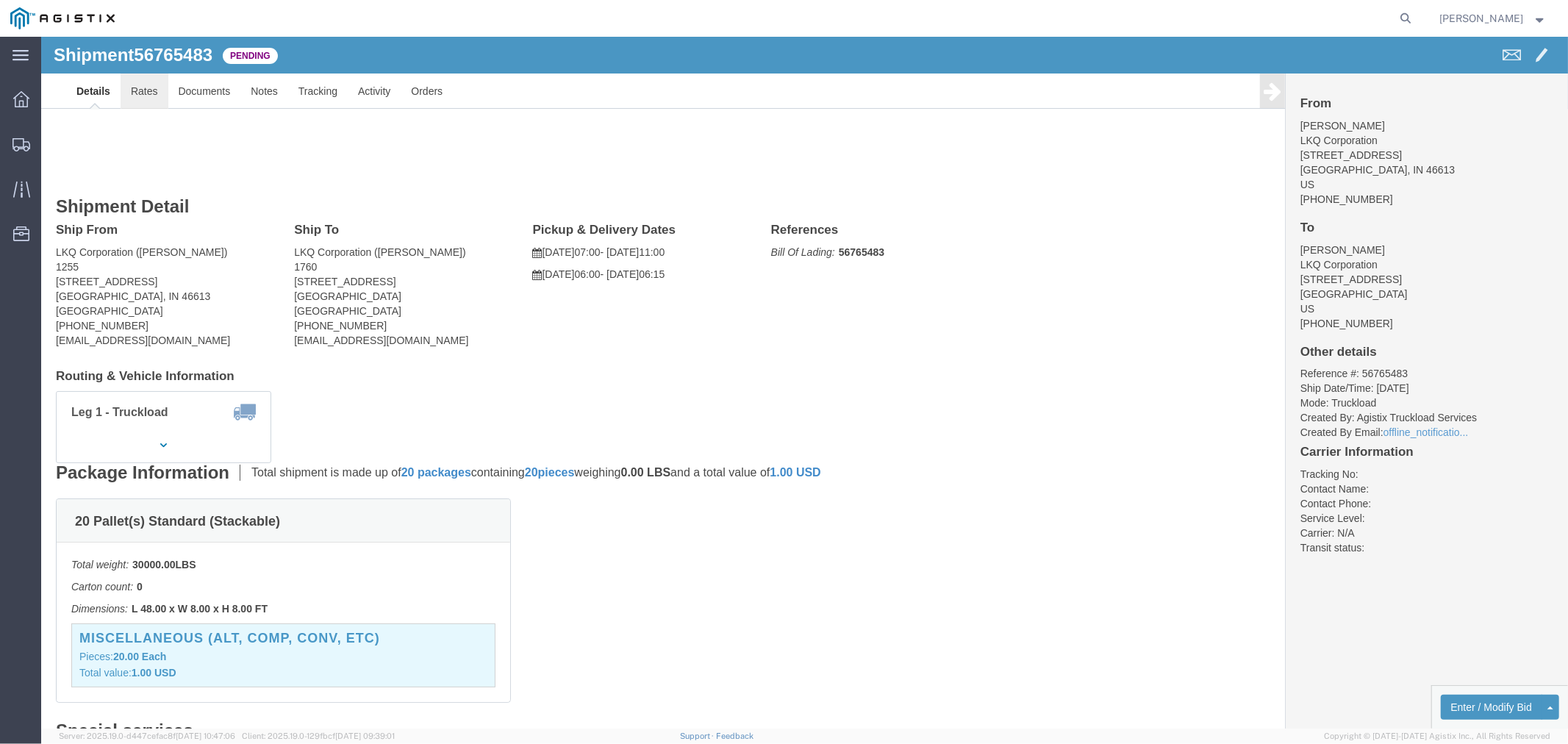
click link "Rates"
